Goal: Task Accomplishment & Management: Use online tool/utility

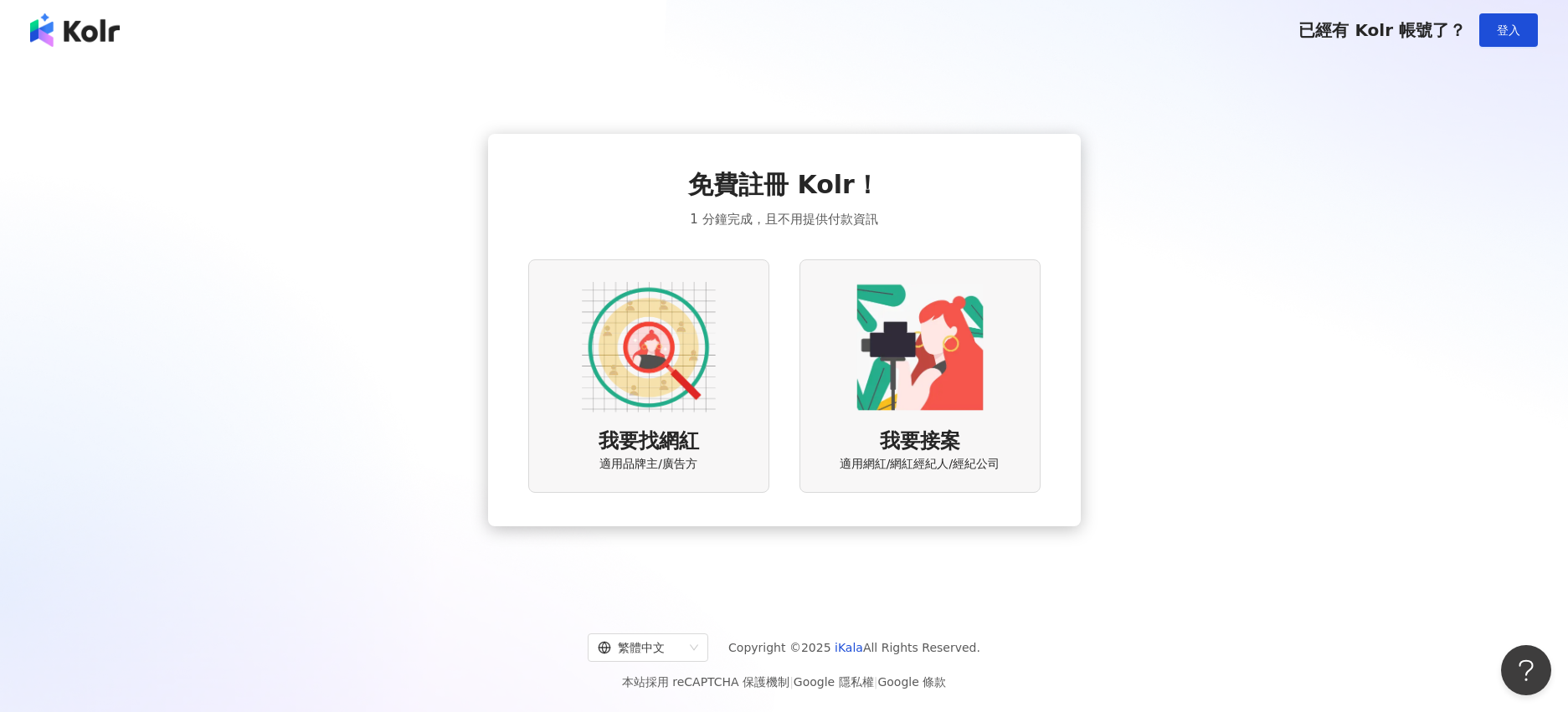
click at [601, 349] on img at bounding box center [649, 348] width 134 height 134
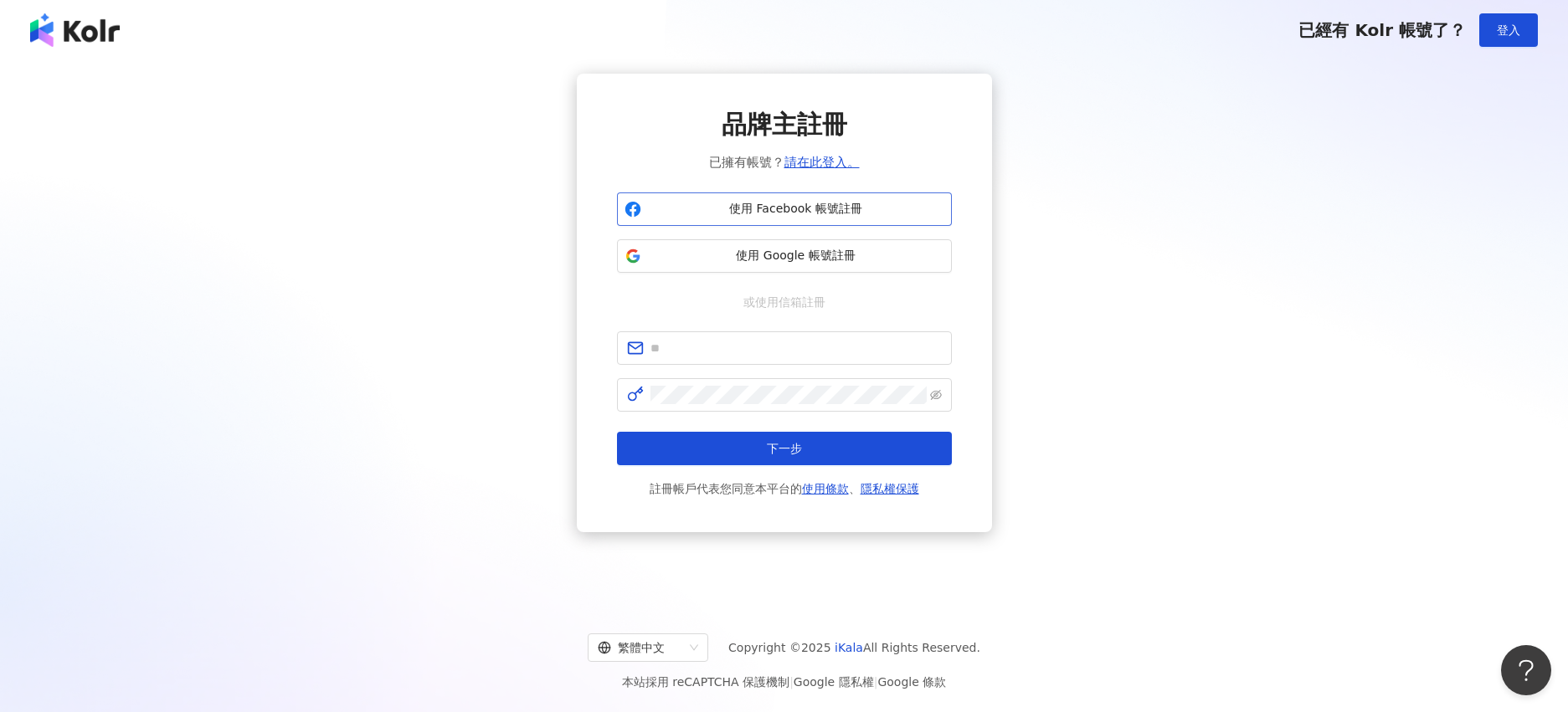
click at [867, 206] on span "使用 Facebook 帳號註冊" at bounding box center [795, 209] width 296 height 17
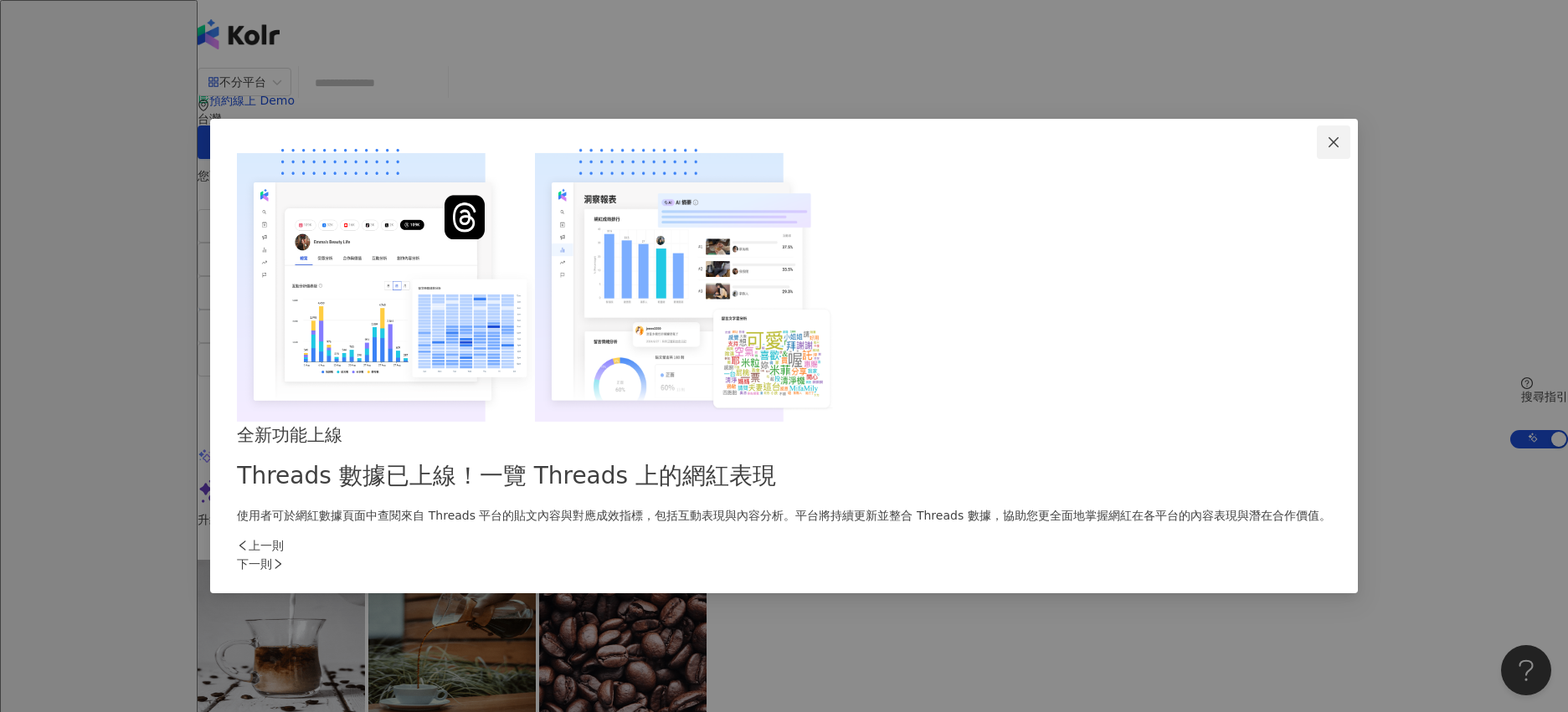
click at [1327, 149] on icon "close" at bounding box center [1333, 142] width 14 height 14
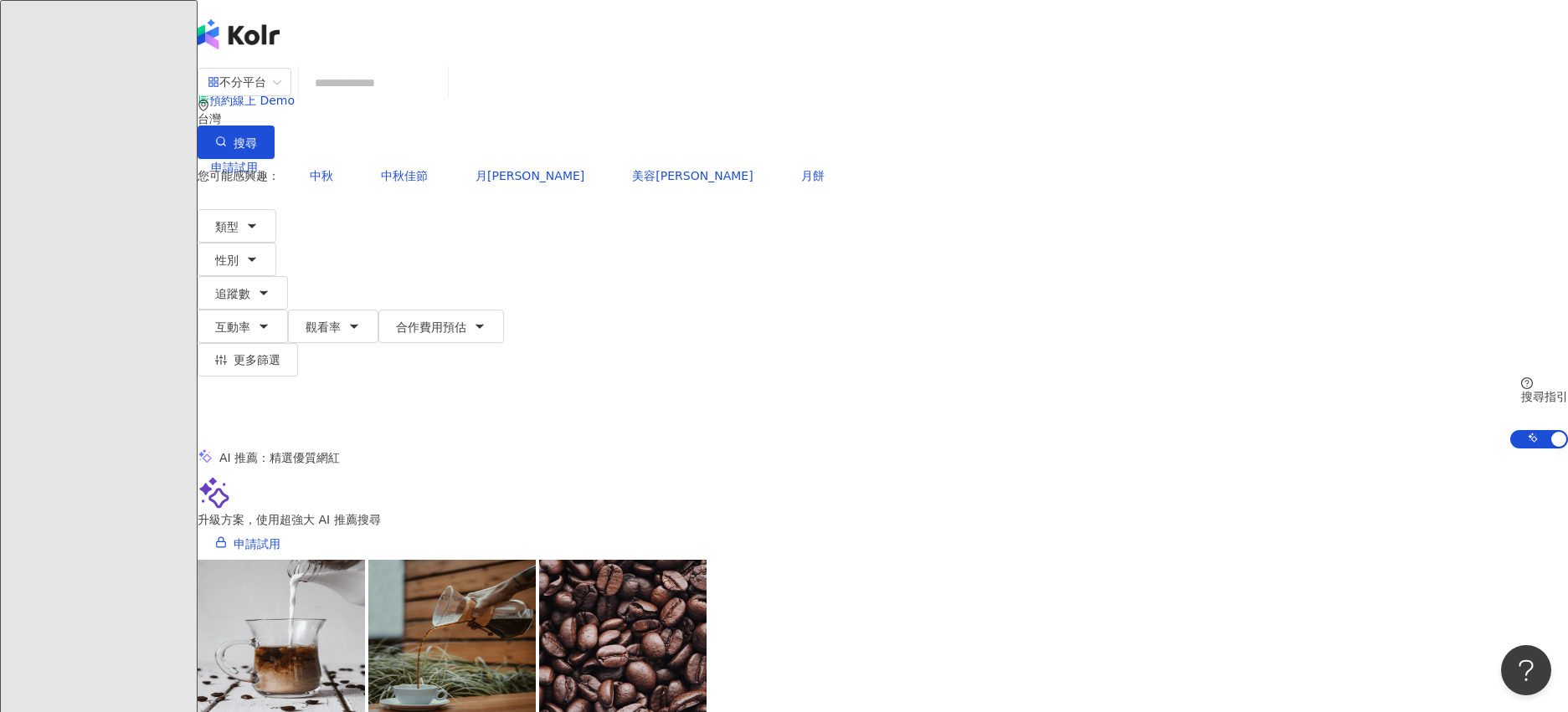
click at [441, 94] on input "search" at bounding box center [373, 83] width 136 height 32
type input "*"
type input "*******"
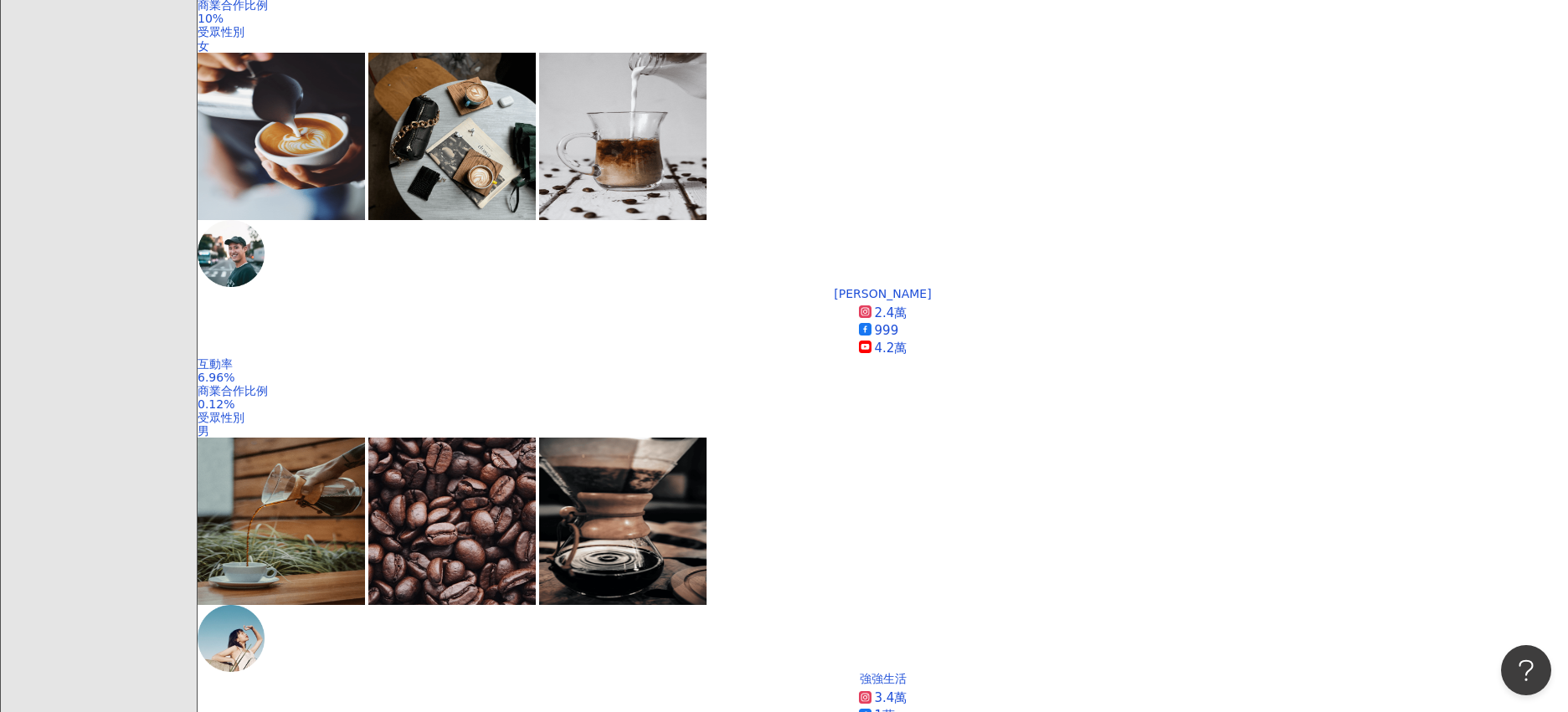
scroll to position [511, 0]
